Goal: Check status: Check status

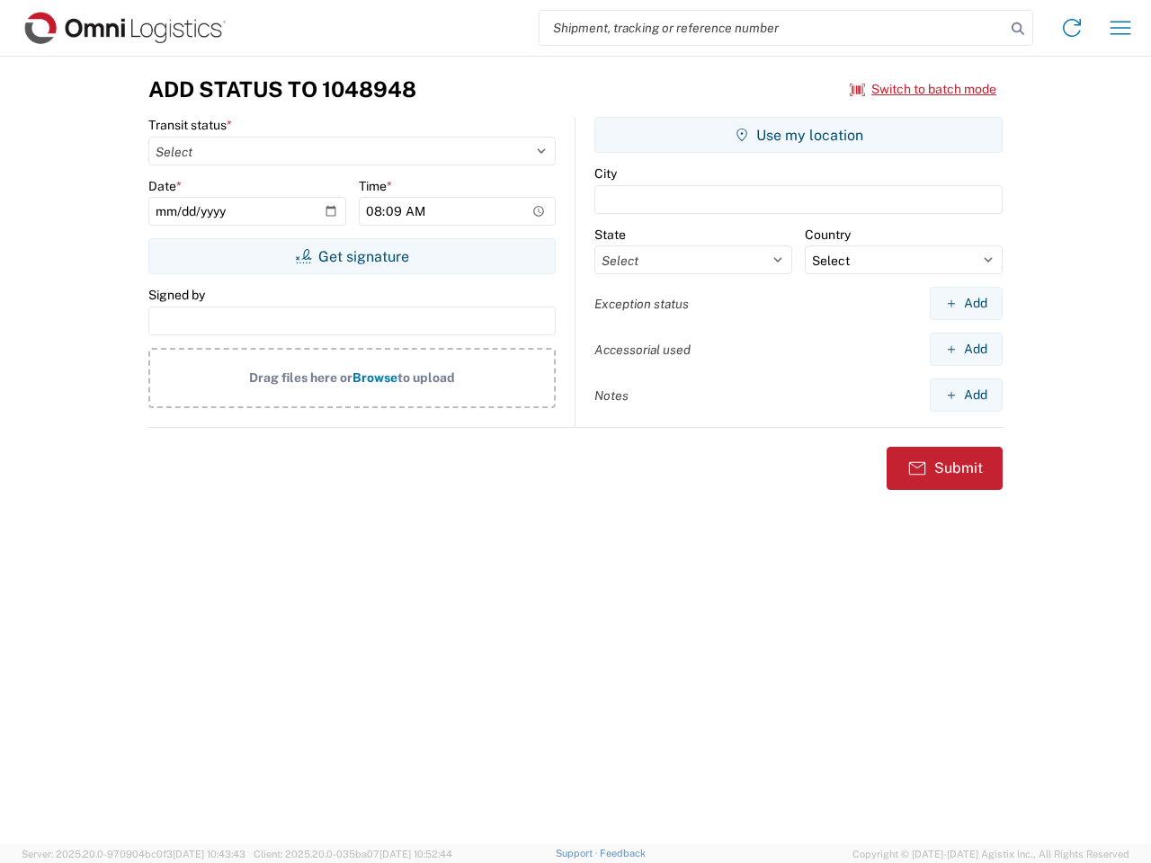
click at [772, 28] on input "search" at bounding box center [772, 28] width 466 height 34
click at [1017, 29] on icon at bounding box center [1017, 28] width 25 height 25
click at [1071, 28] on icon at bounding box center [1071, 27] width 29 height 29
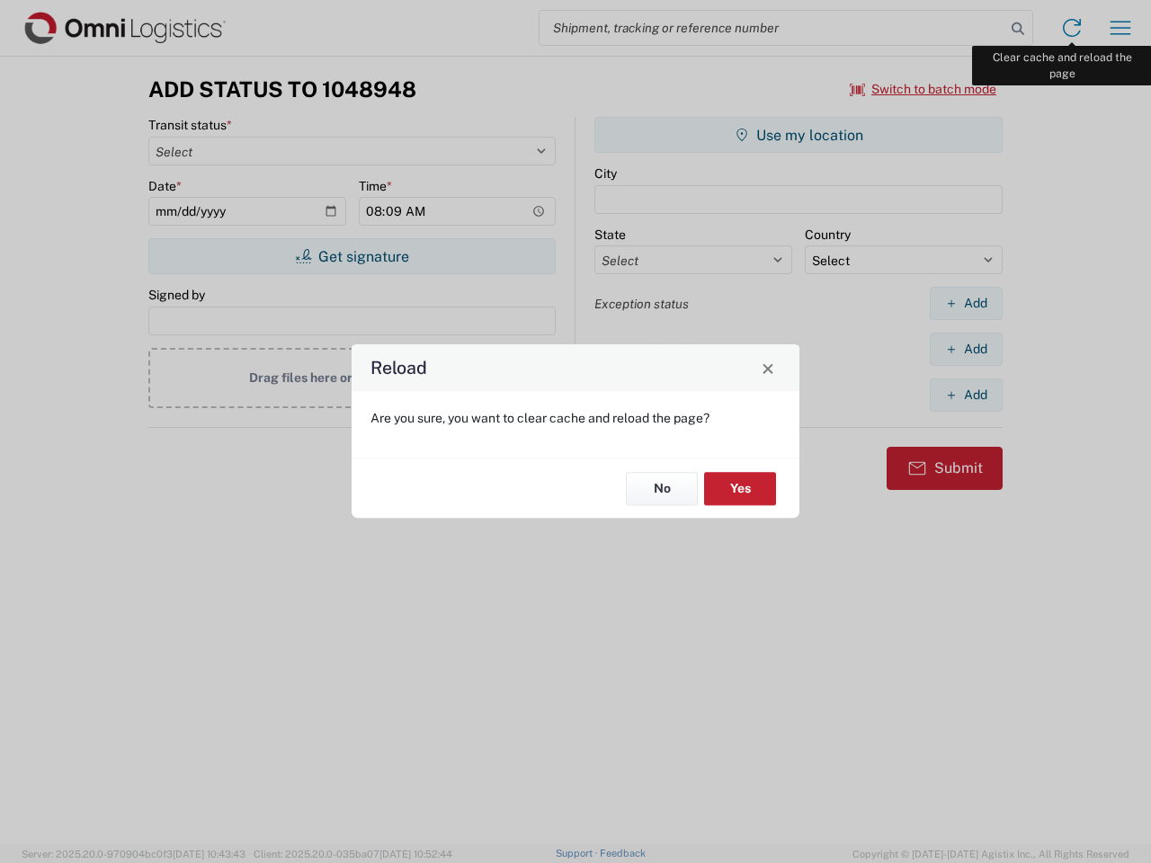
click at [1120, 28] on div "Reload Are you sure, you want to clear cache and reload the page? No Yes" at bounding box center [575, 431] width 1151 height 863
click at [923, 89] on div "Reload Are you sure, you want to clear cache and reload the page? No Yes" at bounding box center [575, 431] width 1151 height 863
click at [351, 256] on div "Reload Are you sure, you want to clear cache and reload the page? No Yes" at bounding box center [575, 431] width 1151 height 863
click at [798, 135] on div "Reload Are you sure, you want to clear cache and reload the page? No Yes" at bounding box center [575, 431] width 1151 height 863
click at [965, 303] on div "Reload Are you sure, you want to clear cache and reload the page? No Yes" at bounding box center [575, 431] width 1151 height 863
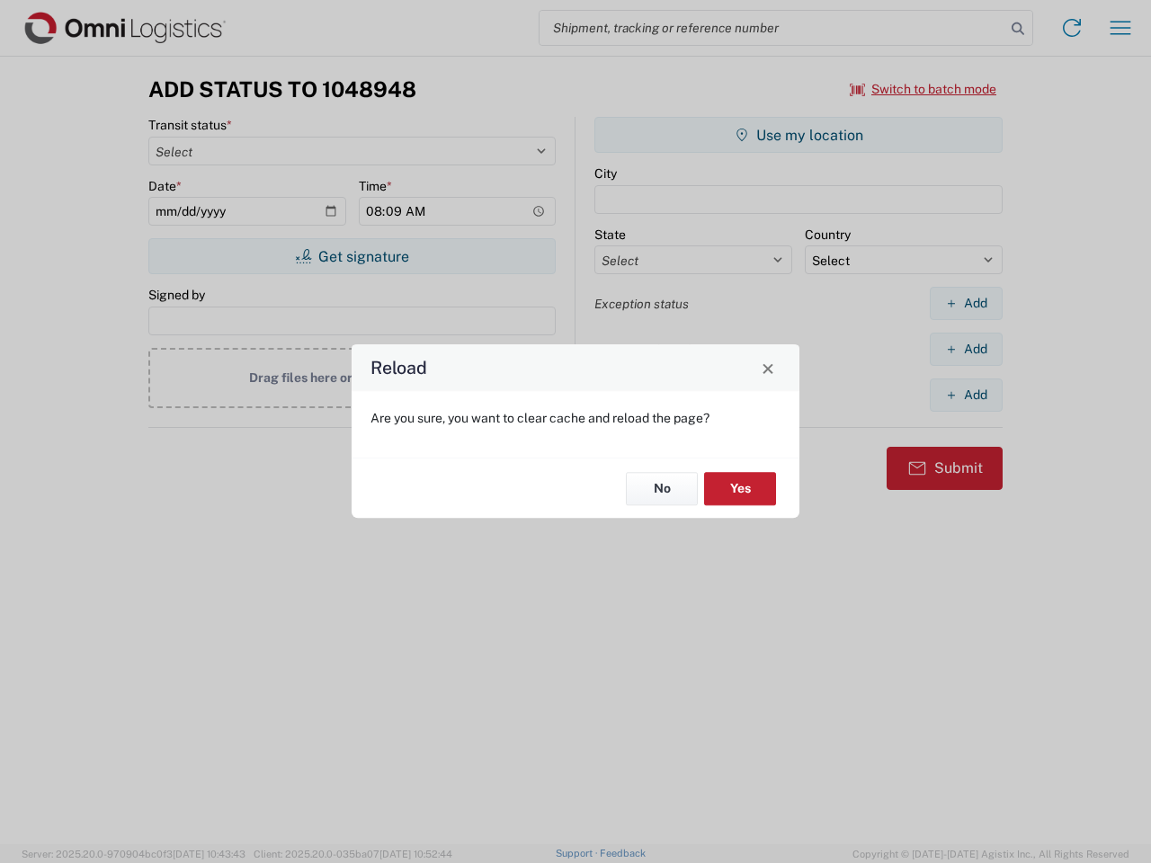
click at [965, 349] on div "Reload Are you sure, you want to clear cache and reload the page? No Yes" at bounding box center [575, 431] width 1151 height 863
click at [965, 395] on div "Reload Are you sure, you want to clear cache and reload the page? No Yes" at bounding box center [575, 431] width 1151 height 863
